Goal: Task Accomplishment & Management: Manage account settings

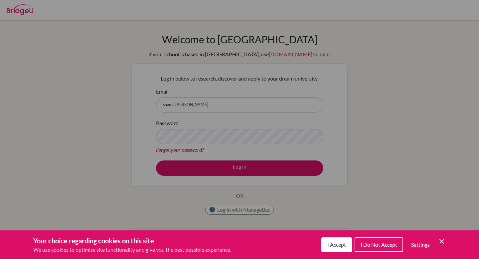
click at [330, 238] on button "I Accept" at bounding box center [336, 244] width 31 height 15
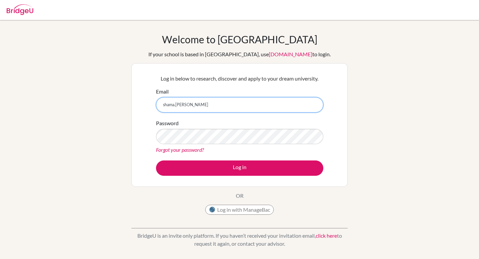
click at [237, 104] on input "shama.almahri" at bounding box center [239, 104] width 167 height 15
type input "shama.almahri@ris.ae"
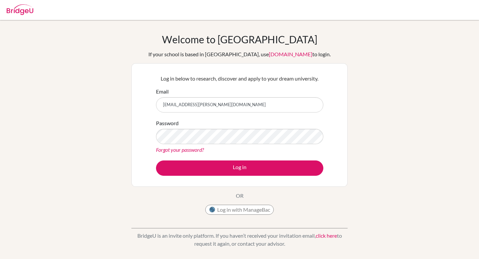
click at [189, 152] on link "Forgot your password?" at bounding box center [180, 149] width 48 height 6
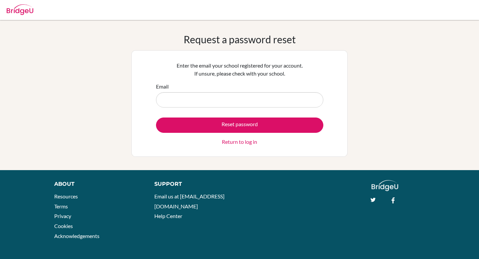
click at [205, 99] on input "Email" at bounding box center [239, 99] width 167 height 15
click at [231, 142] on link "Return to log in" at bounding box center [239, 142] width 35 height 8
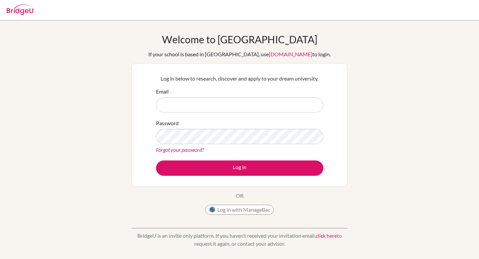
click at [202, 105] on input "Email" at bounding box center [239, 104] width 167 height 15
type input "[EMAIL_ADDRESS][DOMAIN_NAME]"
click at [199, 148] on link "Forgot your password?" at bounding box center [180, 149] width 48 height 6
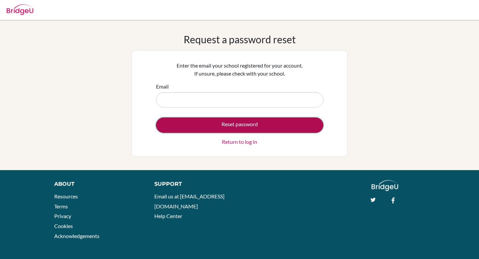
click at [244, 125] on button "Reset password" at bounding box center [239, 124] width 167 height 15
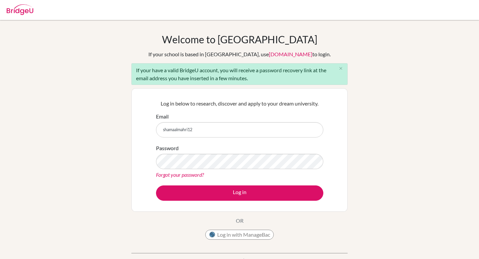
type input "shamaalmahri12"
click at [194, 175] on link "Forgot your password?" at bounding box center [180, 174] width 48 height 6
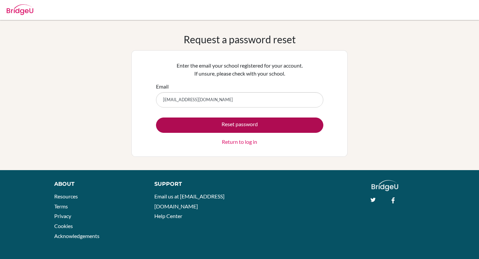
type input "[EMAIL_ADDRESS][DOMAIN_NAME]"
click at [235, 129] on button "Reset password" at bounding box center [239, 124] width 167 height 15
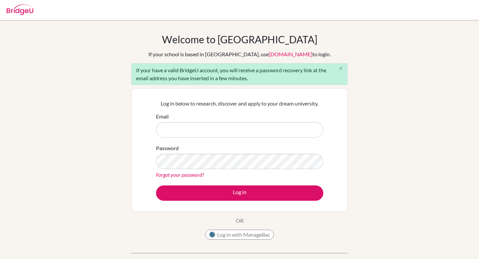
click at [336, 68] on button "close" at bounding box center [340, 69] width 13 height 10
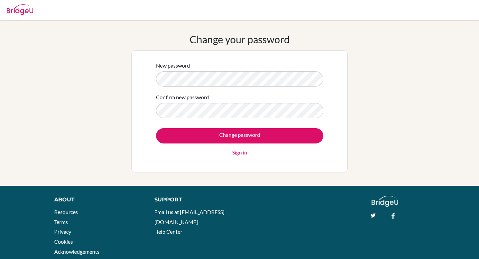
click at [244, 90] on form "New password Confirm new password Change password Sign in" at bounding box center [239, 109] width 167 height 95
click at [156, 128] on input "Change password" at bounding box center [239, 135] width 167 height 15
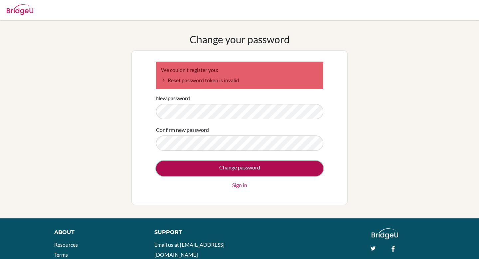
click at [226, 172] on input "Change password" at bounding box center [239, 168] width 167 height 15
